Goal: Task Accomplishment & Management: Use online tool/utility

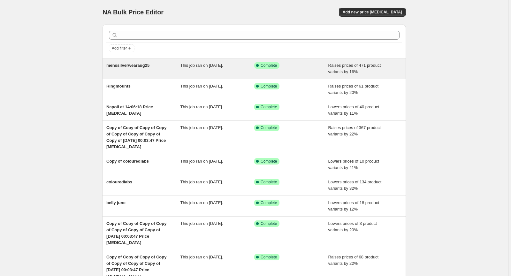
click at [335, 71] on span "Raises prices of 471 product variants by 16%" at bounding box center [355, 68] width 53 height 11
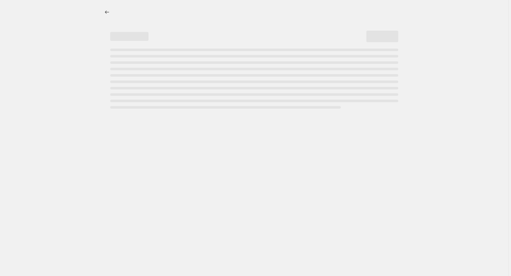
select select "percentage"
select select "remove"
select select "collection"
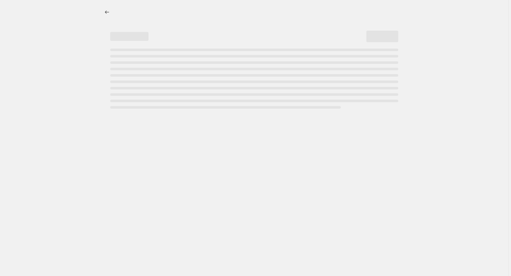
select select "collection"
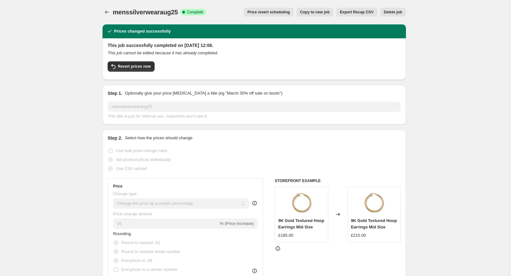
click at [318, 10] on span "Copy to new job" at bounding box center [315, 12] width 30 height 5
select select "percentage"
select select "remove"
select select "collection"
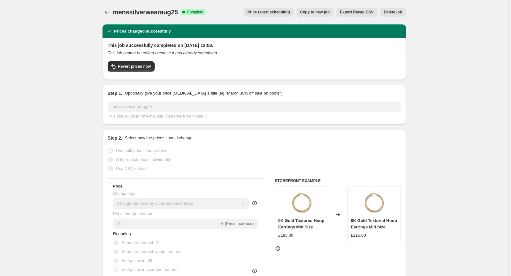
select select "collection"
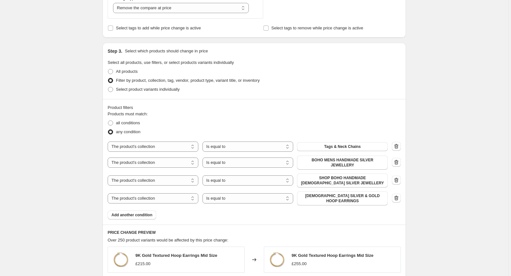
scroll to position [366, 0]
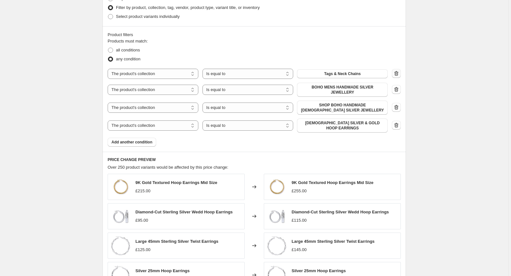
click at [396, 74] on icon "button" at bounding box center [396, 73] width 6 height 6
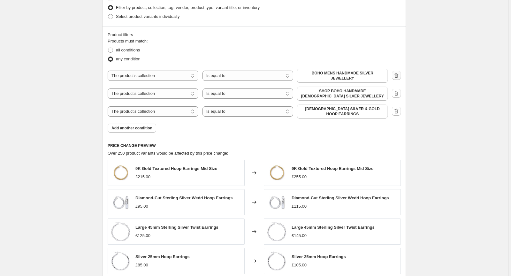
click at [396, 74] on icon "button" at bounding box center [396, 75] width 6 height 6
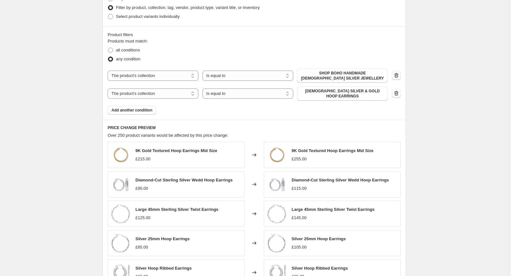
click at [396, 74] on icon "button" at bounding box center [396, 75] width 6 height 6
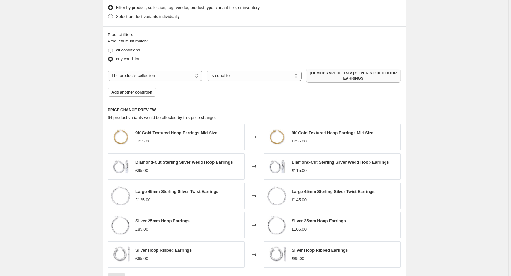
click at [368, 74] on span "[DEMOGRAPHIC_DATA] SILVER & GOLD HOOP EARRINGS" at bounding box center [353, 76] width 87 height 10
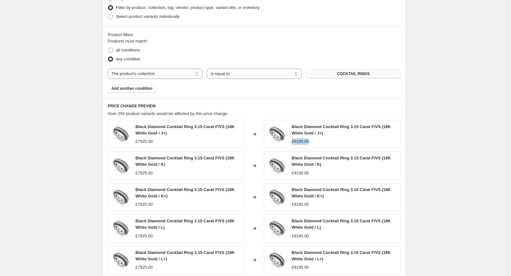
drag, startPoint x: 510, startPoint y: 135, endPoint x: 508, endPoint y: 141, distance: 5.6
click at [508, 141] on div "Create new price [MEDICAL_DATA]. This page is ready Create new price [MEDICAL_D…" at bounding box center [254, 13] width 509 height 758
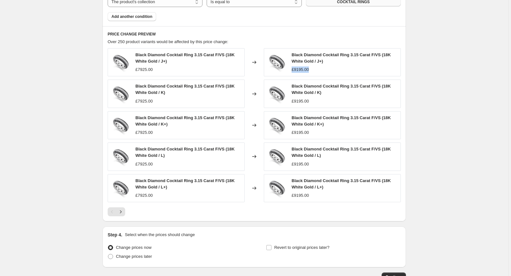
scroll to position [482, 0]
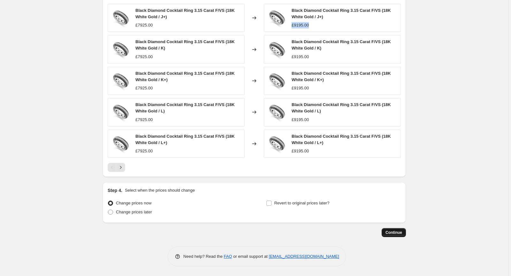
click at [395, 230] on span "Continue" at bounding box center [394, 232] width 17 height 5
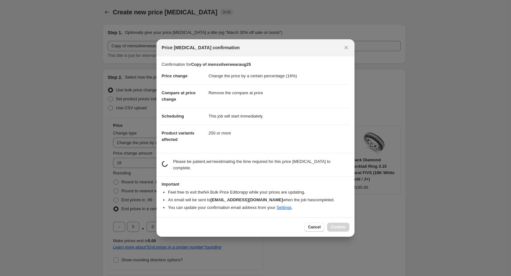
scroll to position [0, 0]
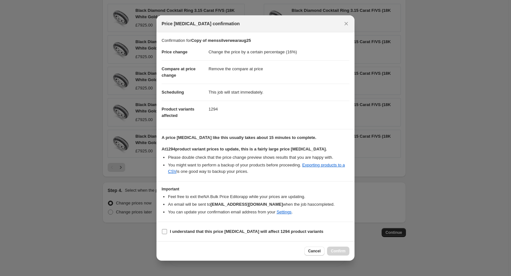
click at [170, 231] on label "I understand that this price [MEDICAL_DATA] will affect 1294 product variants" at bounding box center [243, 231] width 162 height 9
click at [167, 231] on input "I understand that this price [MEDICAL_DATA] will affect 1294 product variants" at bounding box center [164, 231] width 5 height 5
checkbox input "true"
click at [342, 252] on span "Confirm" at bounding box center [338, 251] width 15 height 5
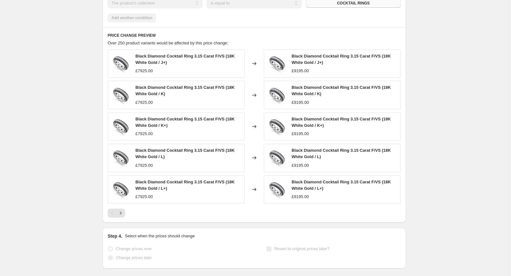
select select "percentage"
select select "remove"
select select "collection"
